Goal: Information Seeking & Learning: Learn about a topic

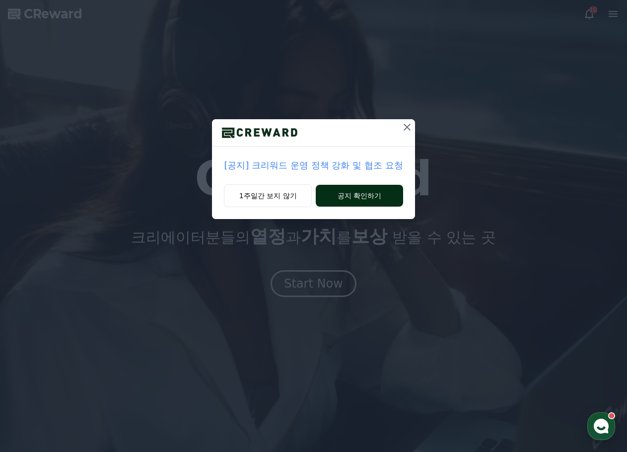
click at [332, 186] on button "공지 확인하기" at bounding box center [359, 196] width 87 height 22
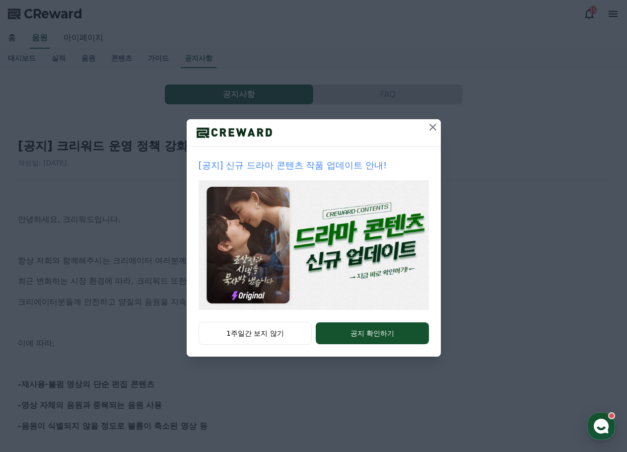
click at [430, 127] on icon at bounding box center [433, 127] width 12 height 12
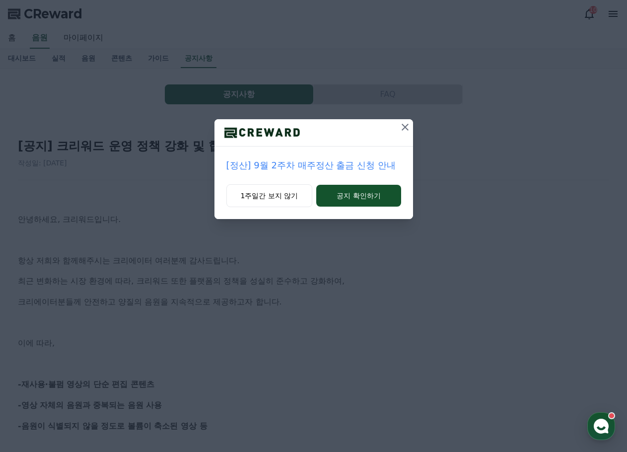
click at [407, 128] on icon at bounding box center [405, 127] width 12 height 12
